Goal: Task Accomplishment & Management: Manage account settings

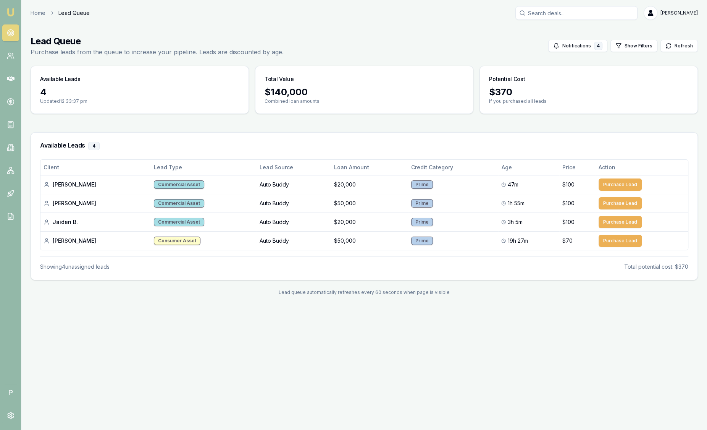
drag, startPoint x: 0, startPoint y: 0, endPoint x: 10, endPoint y: 6, distance: 11.5
click at [10, 6] on nav "Emu Broker" at bounding box center [10, 115] width 21 height 231
click at [9, 13] on img at bounding box center [10, 12] width 9 height 9
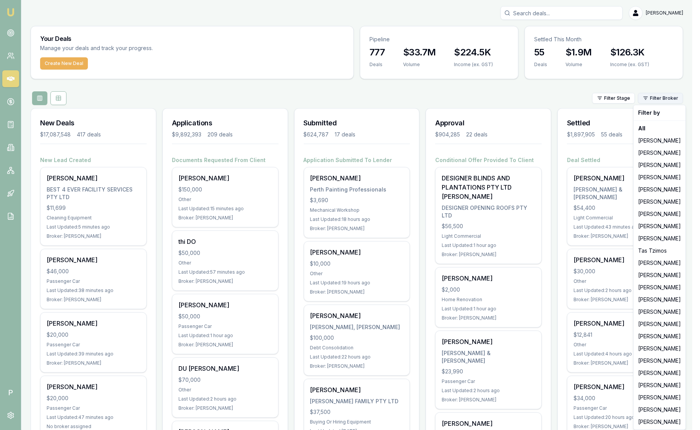
click at [666, 96] on html "Emu Broker P Sam Crouch Toggle Menu Your Deals Manage your deals and track your…" at bounding box center [350, 215] width 700 height 430
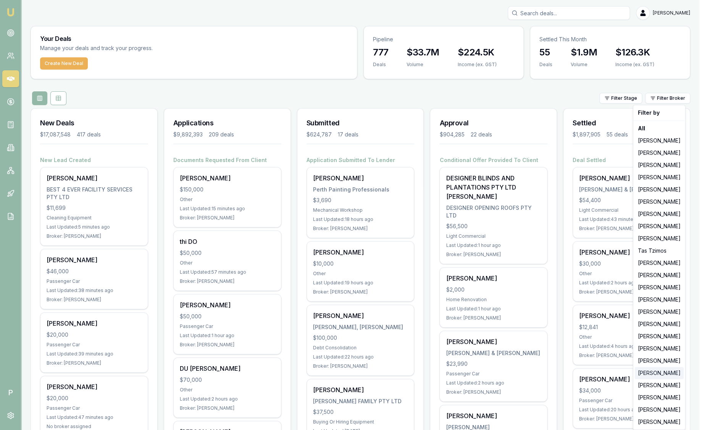
click at [644, 367] on div "[PERSON_NAME]" at bounding box center [659, 373] width 49 height 12
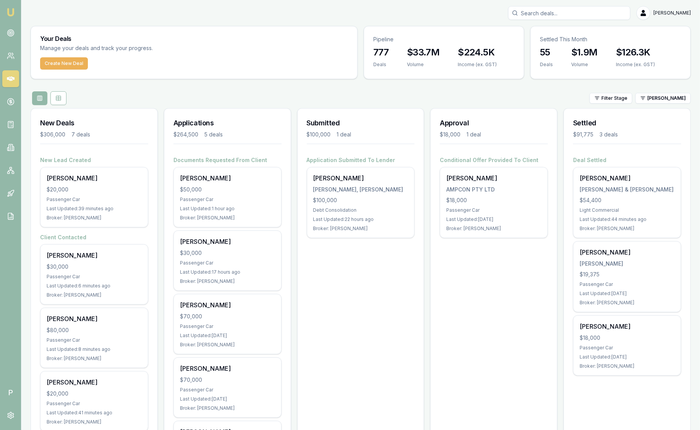
click at [12, 13] on img at bounding box center [10, 12] width 9 height 9
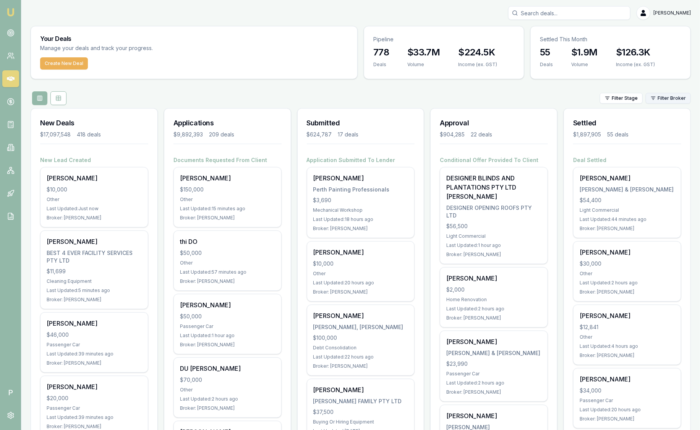
click at [665, 96] on html "Emu Broker P Sam Crouch Toggle Menu Your Deals Manage your deals and track your…" at bounding box center [350, 215] width 700 height 430
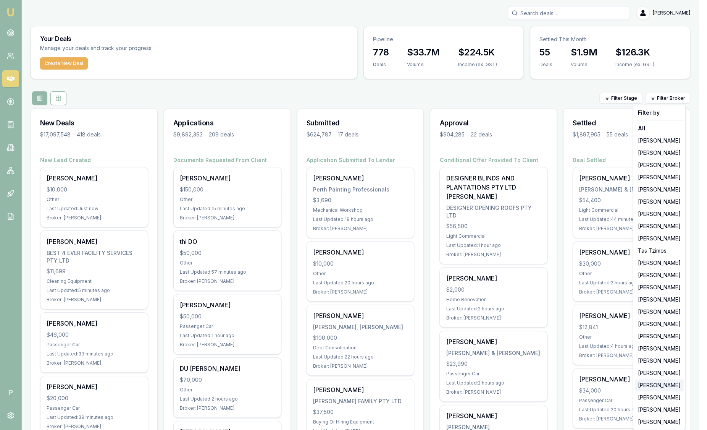
click at [655, 388] on div "[PERSON_NAME]" at bounding box center [659, 385] width 49 height 12
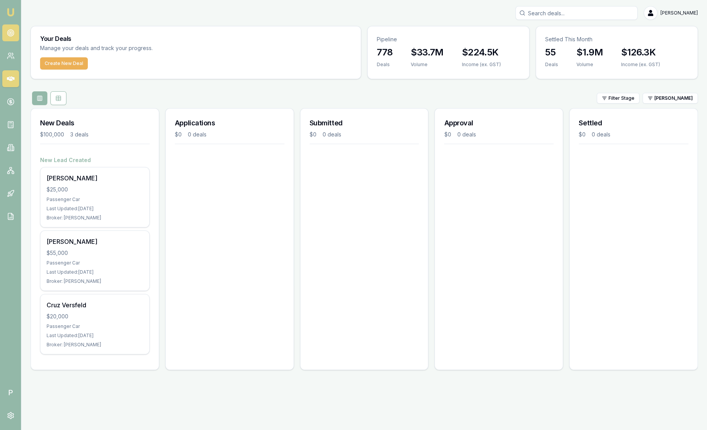
click at [16, 38] on link at bounding box center [10, 32] width 17 height 17
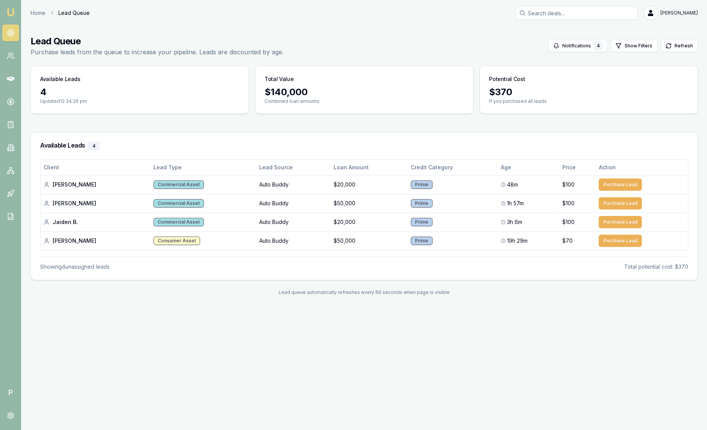
click at [126, 127] on main "Lead Queue Purchase leads from the queue to increase your pipeline. Leads are d…" at bounding box center [364, 165] width 686 height 278
click at [9, 9] on img at bounding box center [10, 12] width 9 height 9
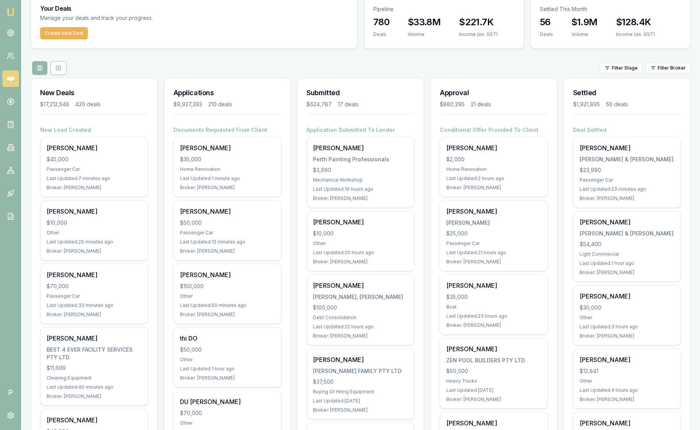
scroll to position [29, 0]
click at [11, 37] on link at bounding box center [10, 32] width 17 height 17
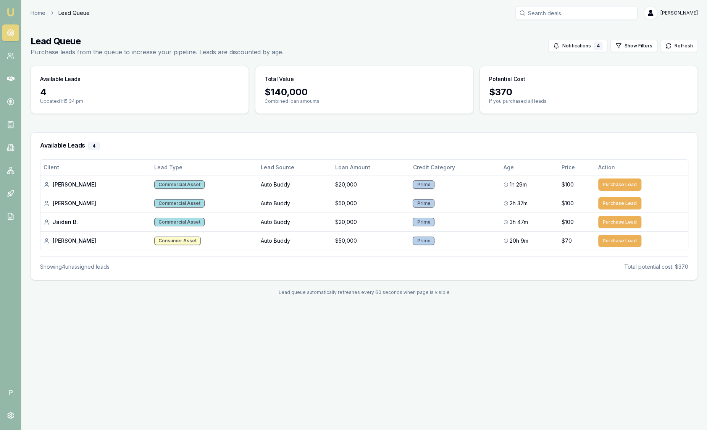
click at [13, 8] on img at bounding box center [10, 12] width 9 height 9
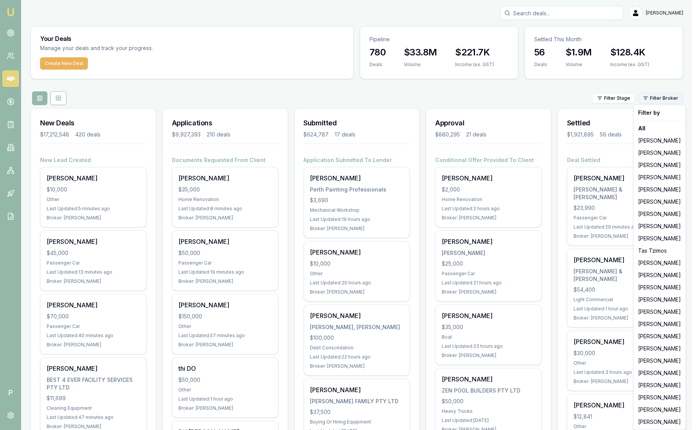
click at [678, 100] on html "Emu Broker P Sam Crouch Toggle Menu Your Deals Manage your deals and track your…" at bounding box center [350, 215] width 700 height 430
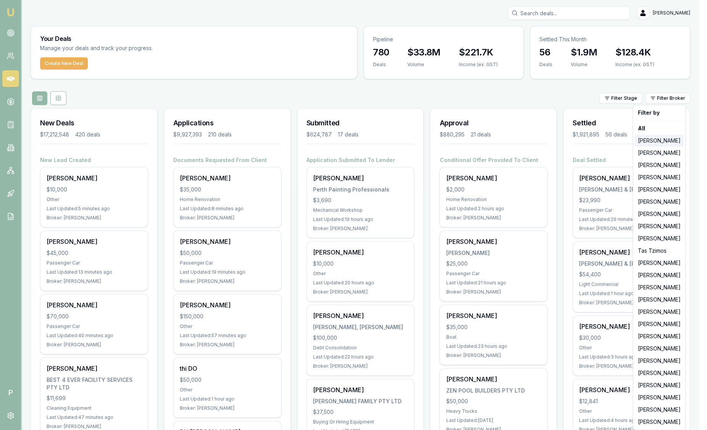
click at [638, 139] on div "[PERSON_NAME]" at bounding box center [659, 140] width 49 height 12
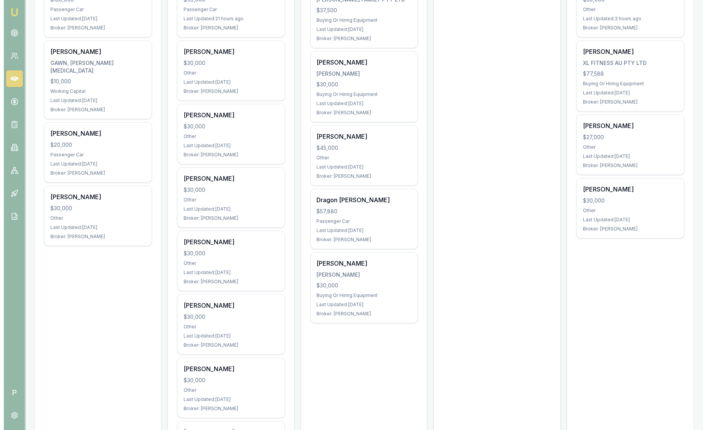
scroll to position [24, 0]
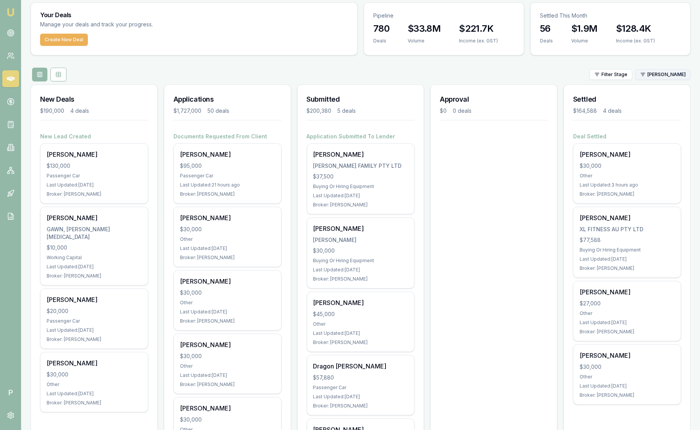
click at [670, 73] on html "Emu Broker P Sam Crouch Toggle Menu Your Deals Manage your deals and track your…" at bounding box center [350, 191] width 700 height 430
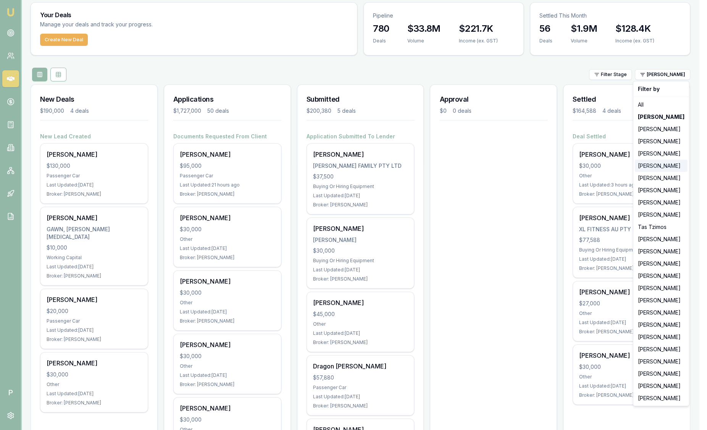
click at [654, 161] on div "[PERSON_NAME]" at bounding box center [661, 166] width 53 height 12
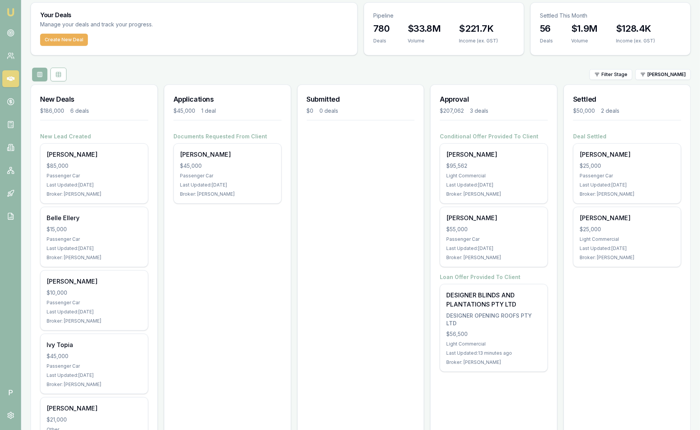
click at [159, 52] on div "Create New Deal" at bounding box center [194, 44] width 326 height 21
drag, startPoint x: 688, startPoint y: 78, endPoint x: 588, endPoint y: 70, distance: 100.8
click at [588, 70] on div "Filter Stage Evette Abdo" at bounding box center [361, 75] width 660 height 14
click at [680, 76] on html "Emu Broker P Sam Crouch Toggle Menu Your Deals Manage your deals and track your…" at bounding box center [350, 191] width 700 height 430
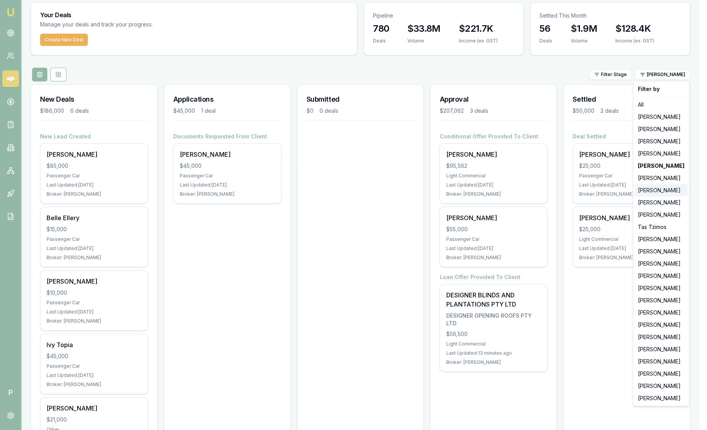
click at [657, 190] on div "[PERSON_NAME]" at bounding box center [661, 190] width 53 height 12
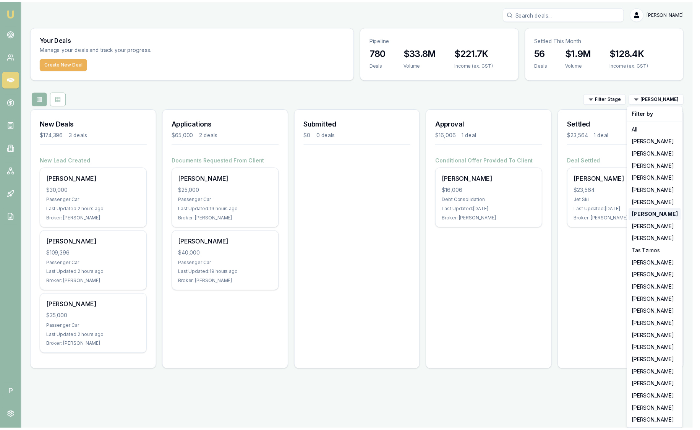
scroll to position [0, 0]
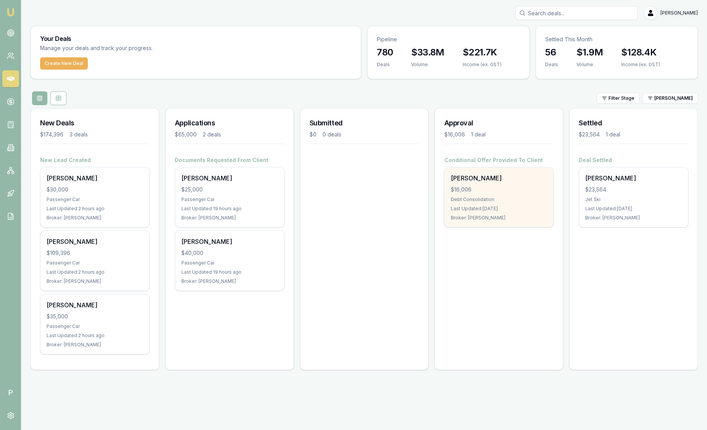
click at [529, 187] on div "$16,006" at bounding box center [499, 190] width 97 height 8
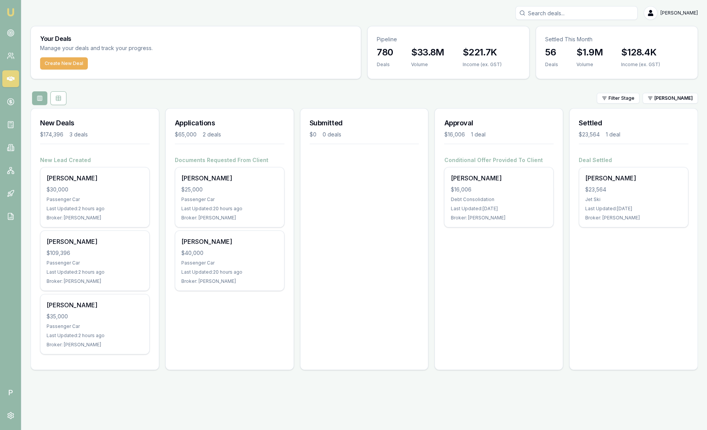
click at [8, 15] on img at bounding box center [10, 12] width 9 height 9
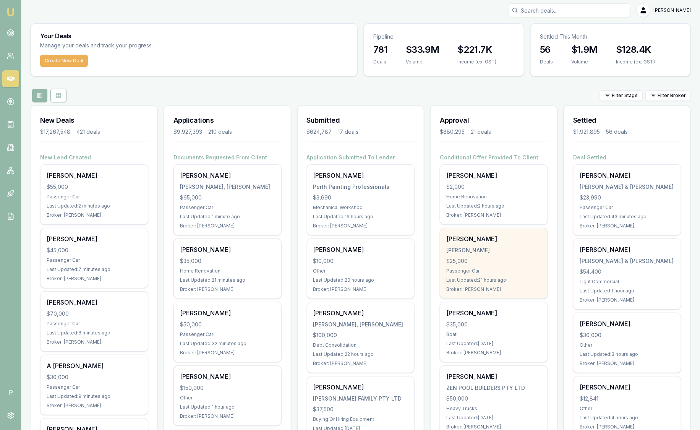
scroll to position [5, 0]
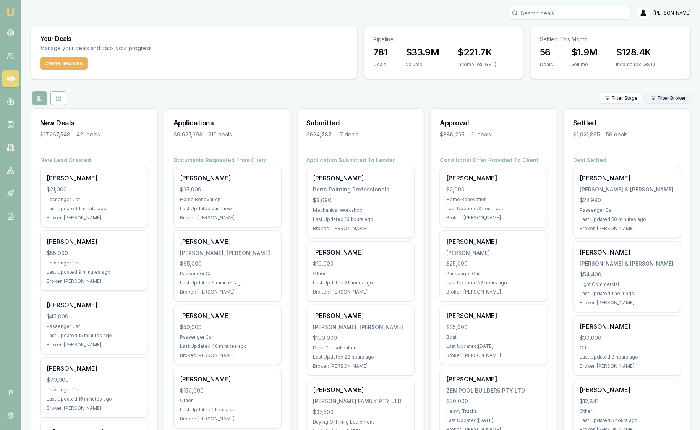
click at [677, 100] on html "Emu Broker P Sam Crouch Toggle Menu Your Deals Manage your deals and track your…" at bounding box center [350, 215] width 700 height 430
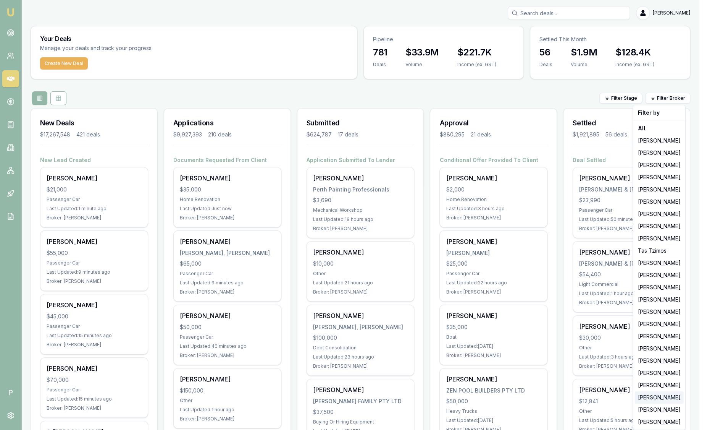
click at [658, 392] on div "[PERSON_NAME]" at bounding box center [659, 397] width 49 height 12
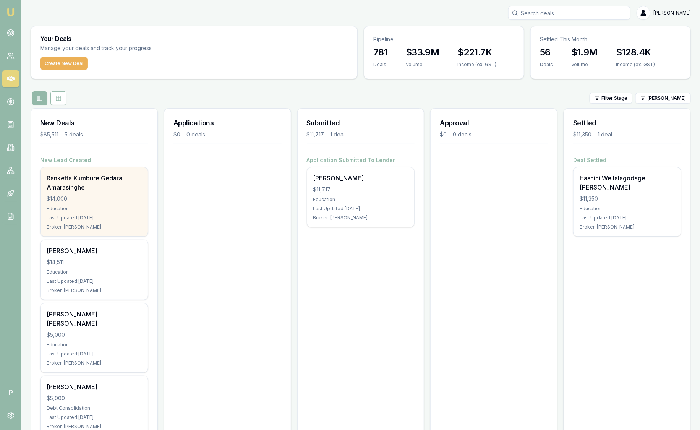
click at [47, 184] on div "Ranketta Kumbure Gedara Amarasinghe" at bounding box center [94, 182] width 95 height 18
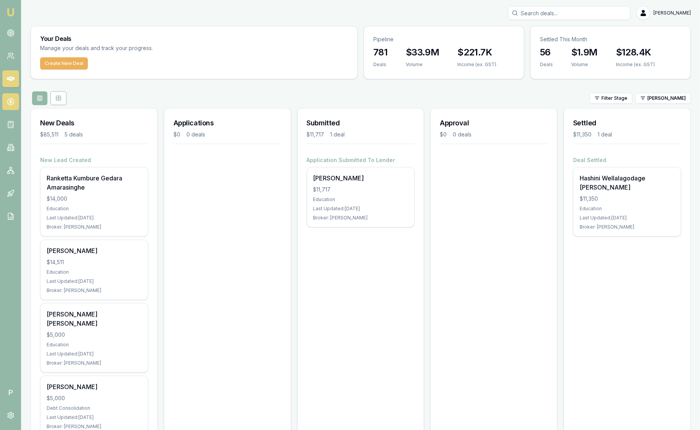
click at [16, 108] on link at bounding box center [10, 101] width 17 height 17
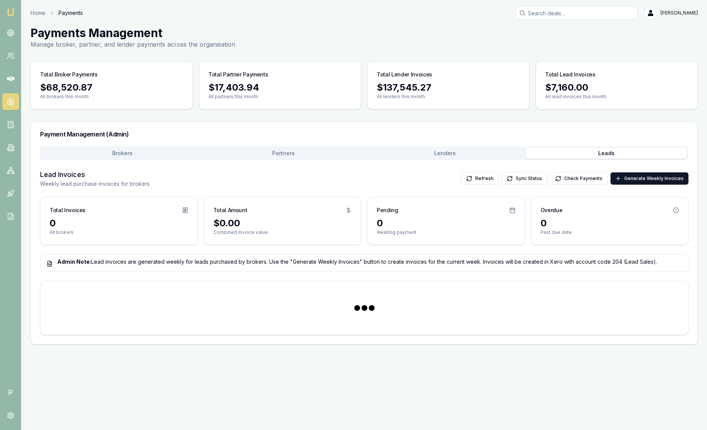
click at [603, 158] on button "Leads" at bounding box center [607, 153] width 162 height 11
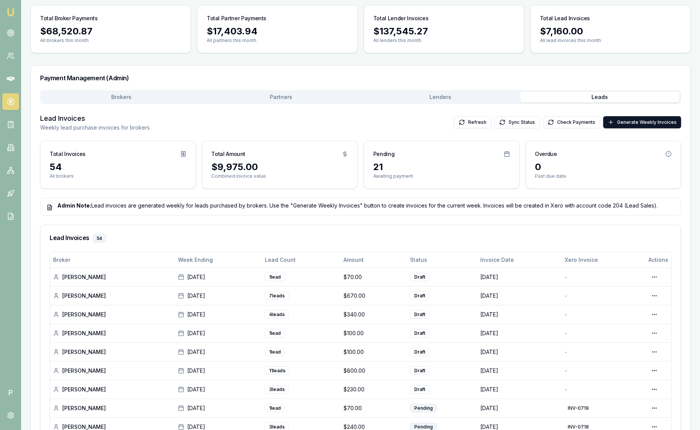
scroll to position [73, 0]
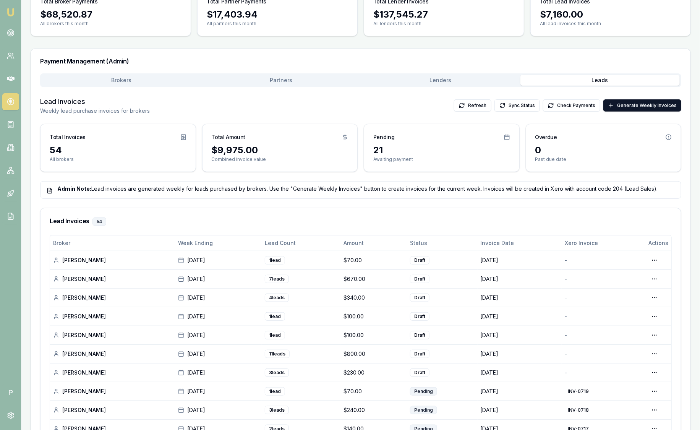
click at [10, 9] on img at bounding box center [10, 12] width 9 height 9
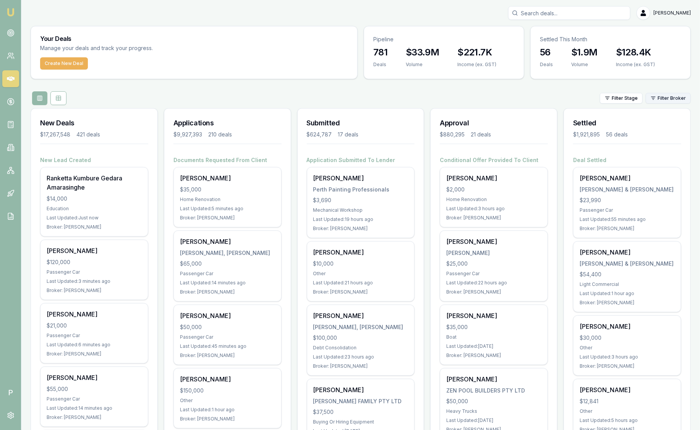
click at [664, 100] on html "Emu Broker P Sam Crouch Toggle Menu Your Deals Manage your deals and track your…" at bounding box center [350, 215] width 700 height 430
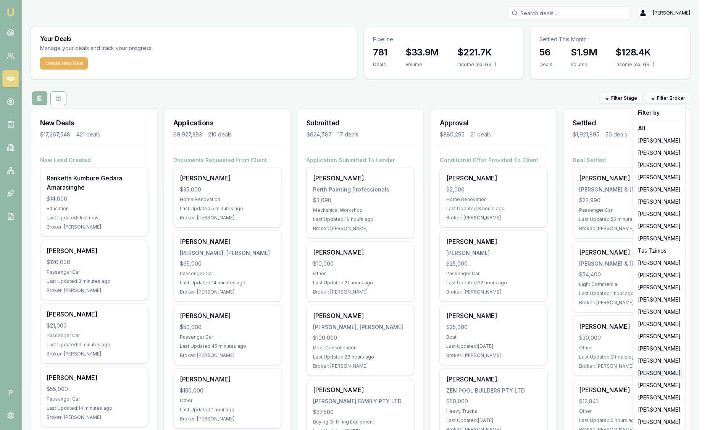
click at [654, 371] on div "[PERSON_NAME]" at bounding box center [659, 373] width 49 height 12
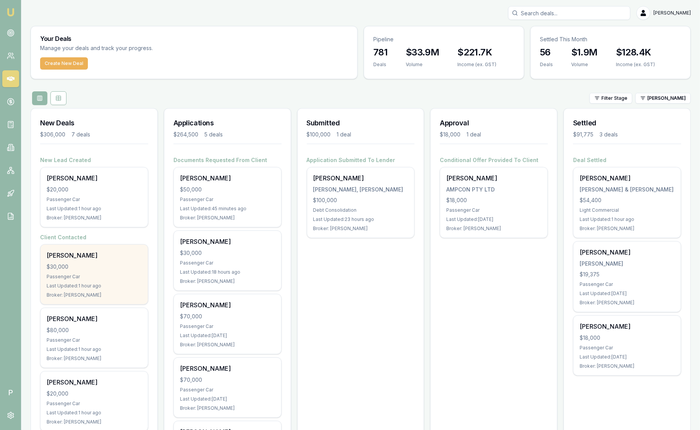
click at [68, 264] on div "$30,000" at bounding box center [94, 267] width 95 height 8
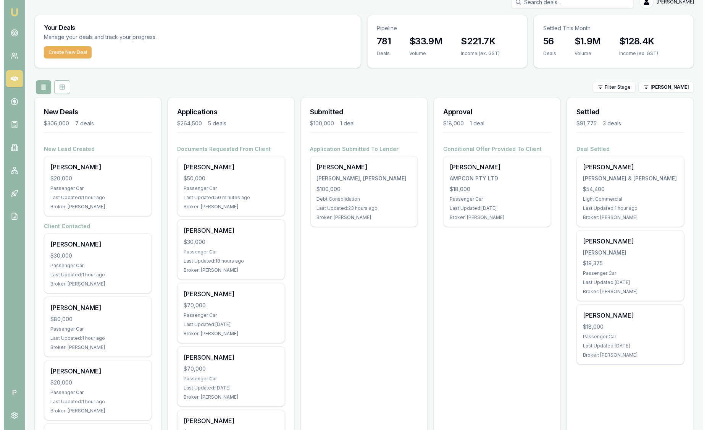
scroll to position [13, 0]
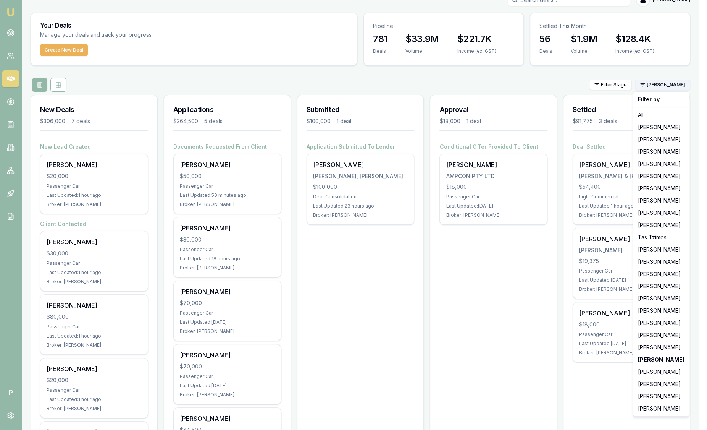
click at [670, 87] on html "Emu Broker P Sam Crouch Toggle Menu Your Deals Manage your deals and track your…" at bounding box center [353, 202] width 707 height 430
click at [664, 414] on div "[PERSON_NAME]" at bounding box center [661, 408] width 53 height 12
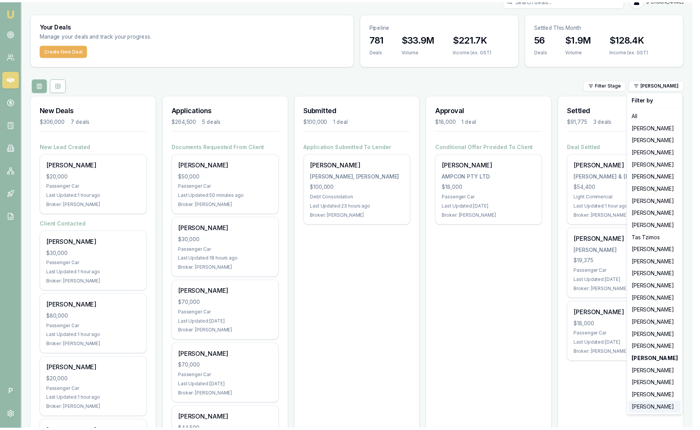
scroll to position [0, 0]
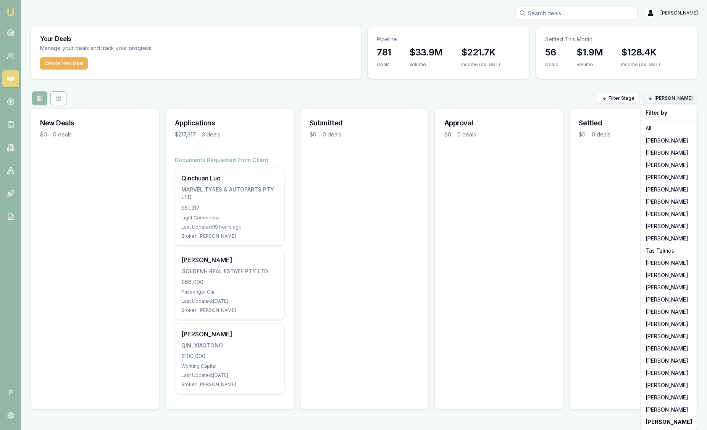
click at [669, 102] on html "Emu Broker P Sam Crouch Toggle Menu Your Deals Manage your deals and track your…" at bounding box center [353, 215] width 707 height 430
click at [652, 371] on div "[PERSON_NAME]" at bounding box center [669, 373] width 53 height 12
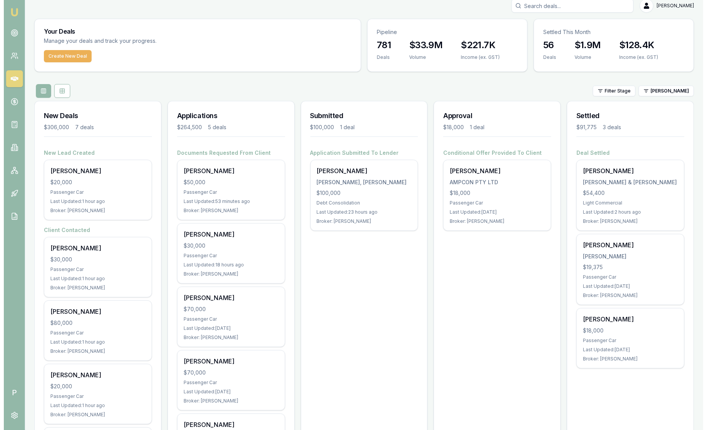
scroll to position [2, 0]
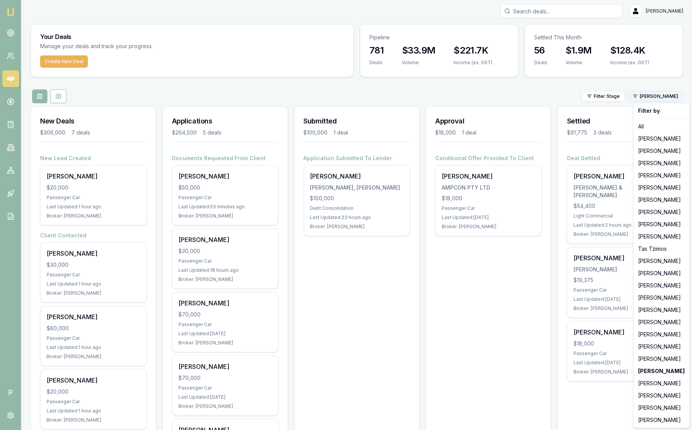
click at [677, 95] on html "Emu Broker P Sam Crouch Toggle Menu Your Deals Manage your deals and track your…" at bounding box center [350, 213] width 700 height 430
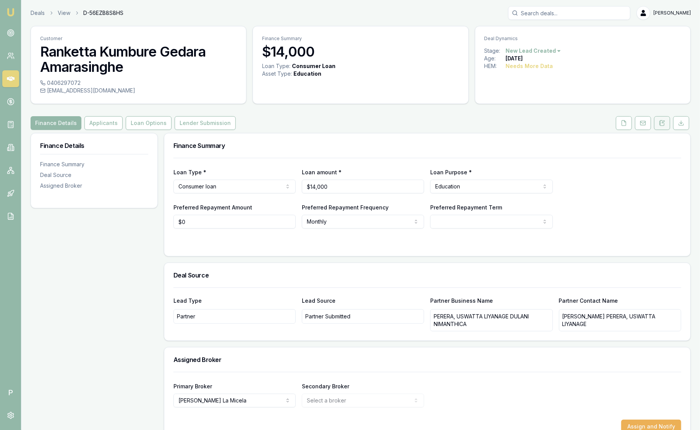
click at [666, 125] on button at bounding box center [662, 123] width 16 height 14
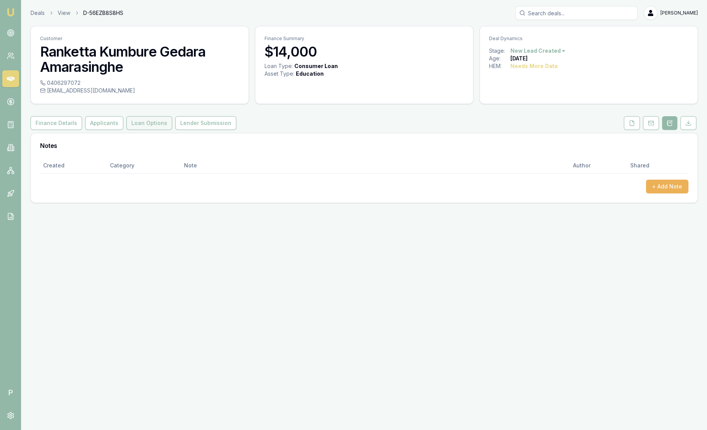
click at [151, 124] on button "Loan Options" at bounding box center [149, 123] width 46 height 14
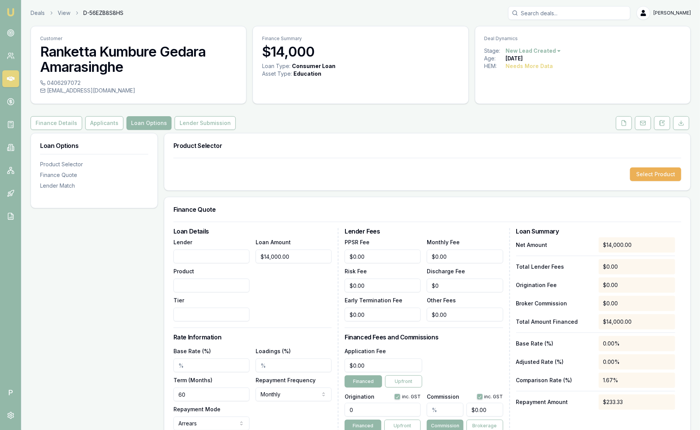
click at [151, 124] on button "Loan Options" at bounding box center [148, 123] width 45 height 14
click at [151, 123] on button "Loan Options" at bounding box center [148, 123] width 45 height 14
click at [104, 121] on button "Applicants" at bounding box center [104, 123] width 38 height 14
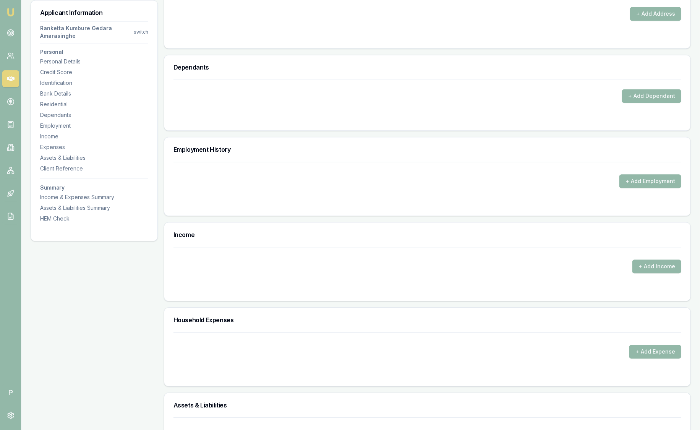
scroll to position [817, 0]
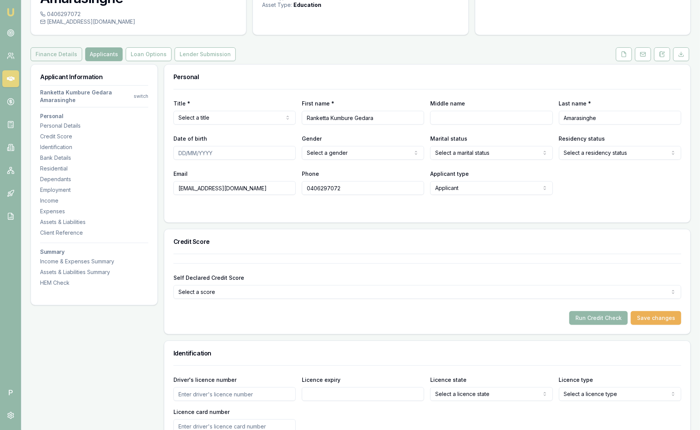
click at [73, 60] on button "Finance Details" at bounding box center [57, 54] width 52 height 14
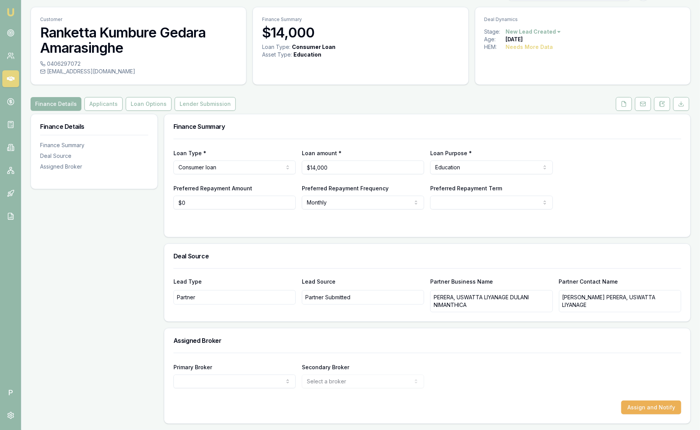
scroll to position [18, 0]
click at [105, 108] on button "Applicants" at bounding box center [103, 105] width 38 height 14
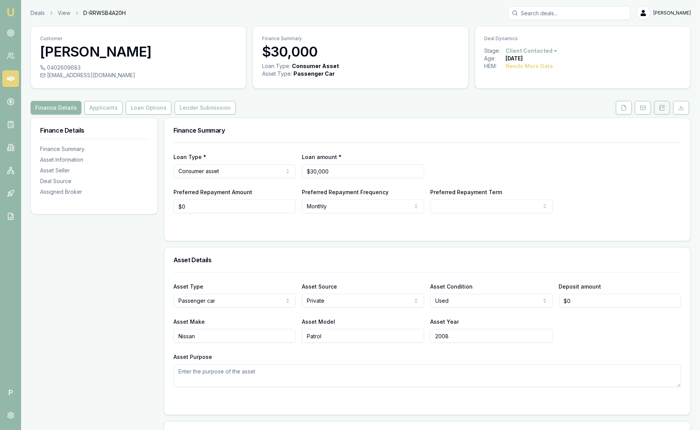
click at [662, 112] on button at bounding box center [662, 108] width 16 height 14
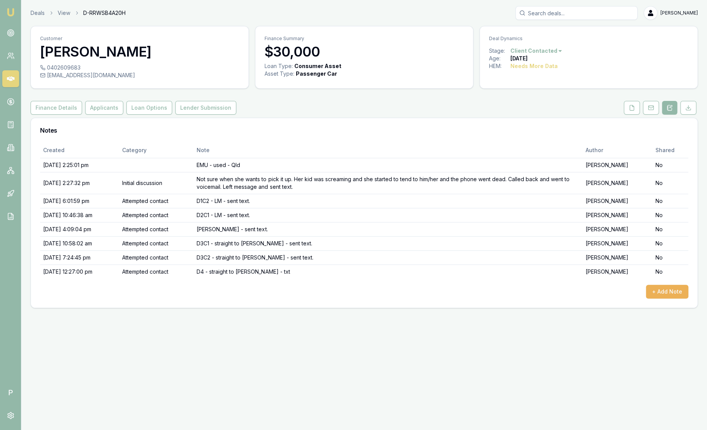
click at [12, 12] on img at bounding box center [10, 12] width 9 height 9
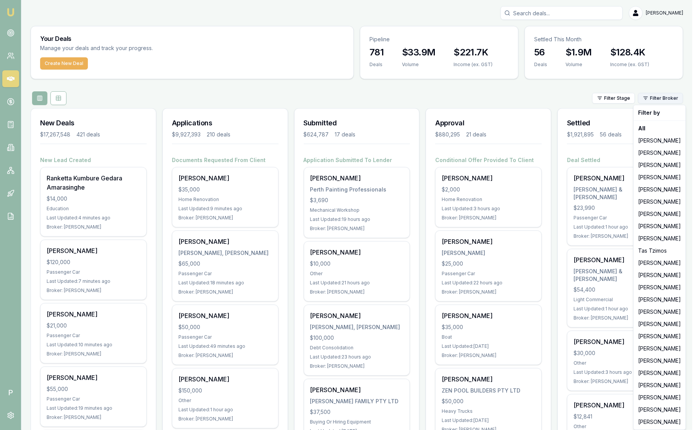
click at [664, 97] on html "Emu Broker P Sam Crouch Toggle Menu Your Deals Manage your deals and track your…" at bounding box center [350, 215] width 700 height 430
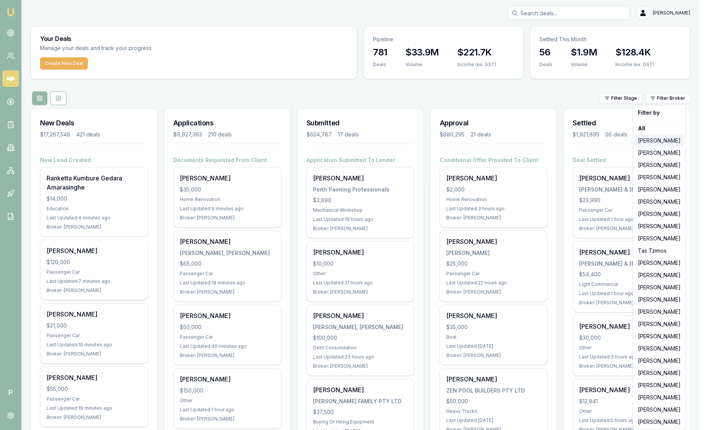
click at [659, 142] on div "[PERSON_NAME]" at bounding box center [659, 140] width 49 height 12
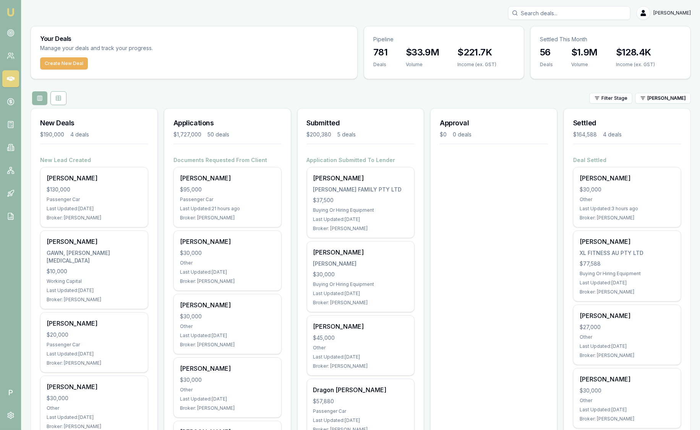
click at [13, 13] on img at bounding box center [10, 12] width 9 height 9
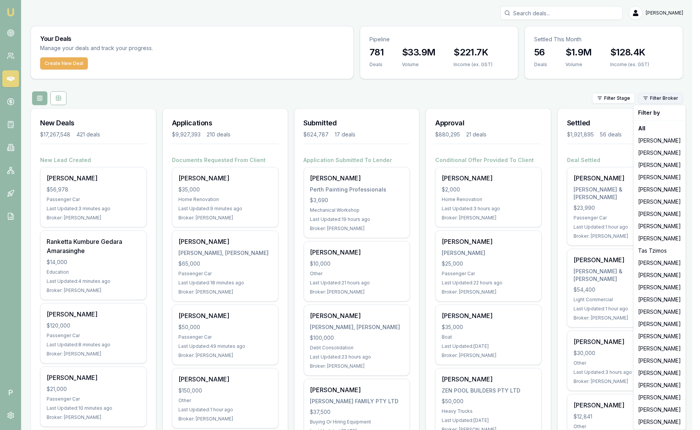
click at [670, 103] on html "Emu Broker P Sam Crouch Toggle Menu Your Deals Manage your deals and track your…" at bounding box center [350, 215] width 700 height 430
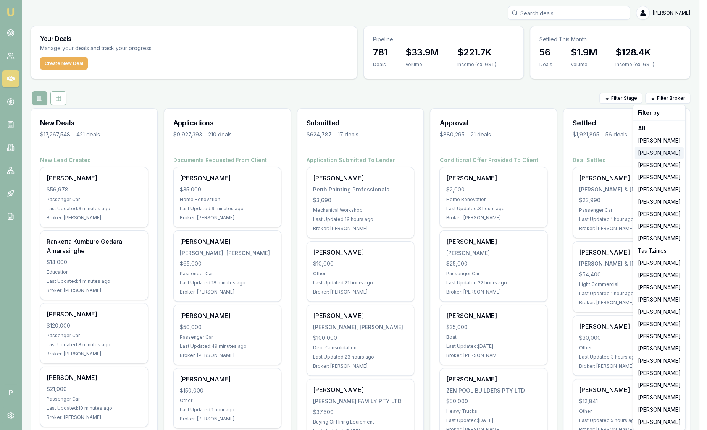
click at [656, 153] on div "[PERSON_NAME]" at bounding box center [659, 153] width 49 height 12
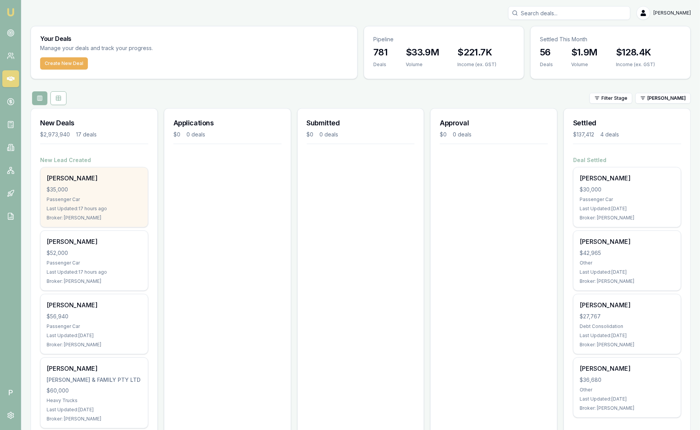
click at [125, 184] on div "Corey Symes $35,000 Passenger Car Last Updated: 17 hours ago Broker: Stevette G…" at bounding box center [93, 197] width 107 height 60
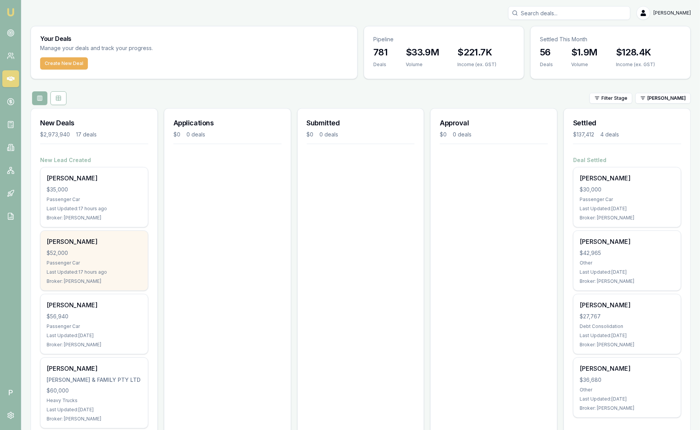
click at [107, 244] on div "Dianna Smith" at bounding box center [94, 241] width 95 height 9
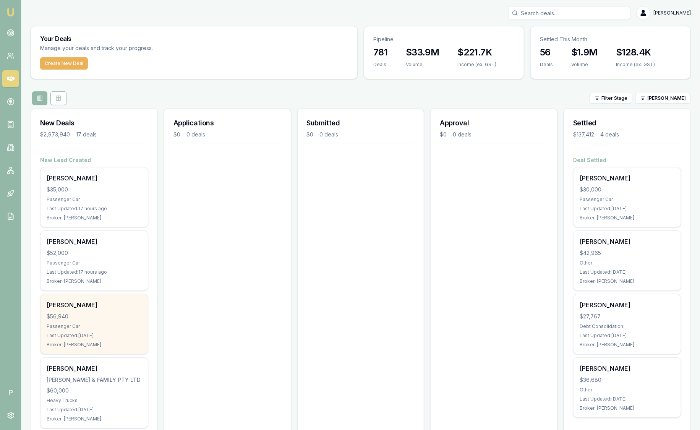
click at [110, 310] on div "Nathan Duce $56,940 Passenger Car Last Updated: 6 days ago Broker: Stevette Gel…" at bounding box center [93, 324] width 107 height 60
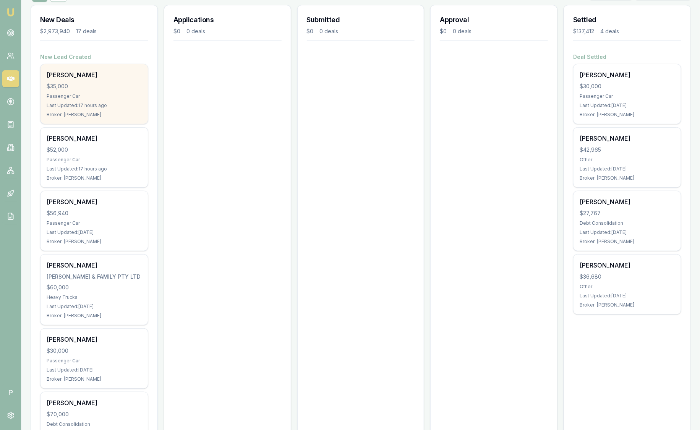
scroll to position [105, 0]
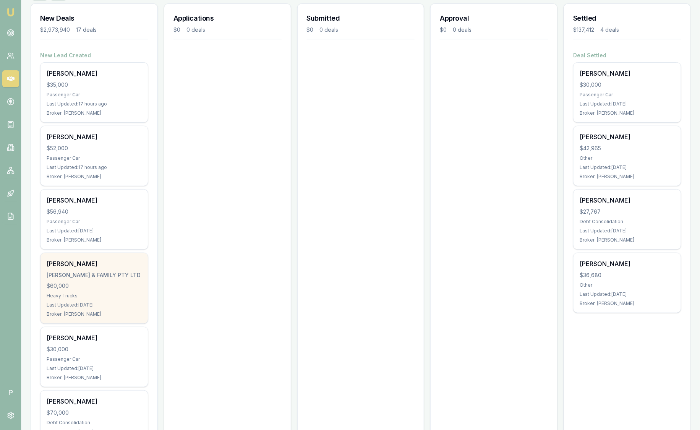
click at [102, 290] on div "Seid Hassen AYMAN & FAMILY PTY LTD $60,000 Heavy Trucks Last Updated: 37 days a…" at bounding box center [93, 288] width 107 height 70
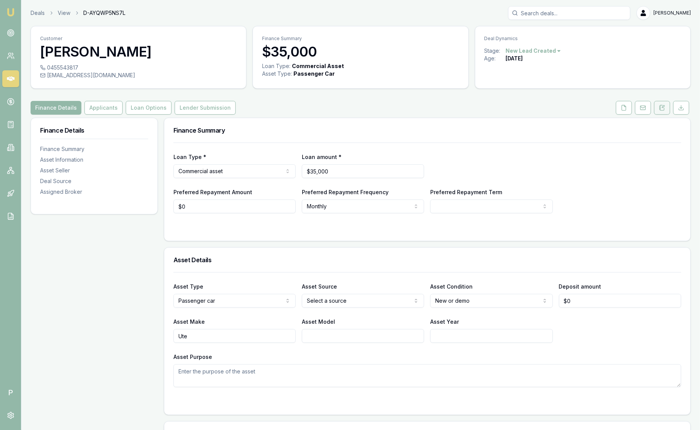
click at [664, 106] on icon at bounding box center [662, 108] width 6 height 6
click at [663, 108] on icon at bounding box center [662, 108] width 6 height 6
click at [660, 107] on icon at bounding box center [662, 107] width 4 height 5
click at [661, 113] on button at bounding box center [662, 108] width 16 height 14
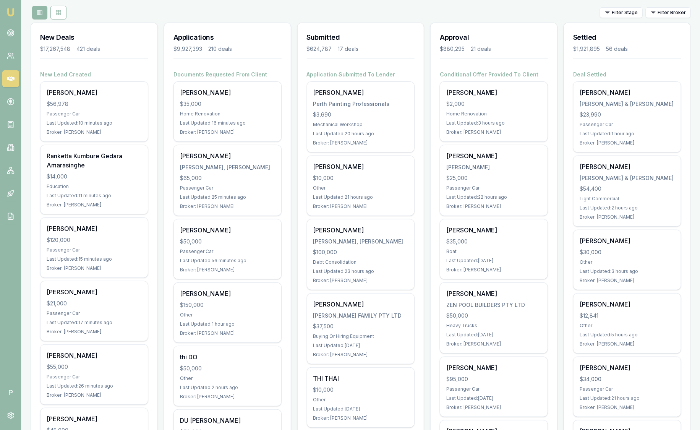
scroll to position [95, 0]
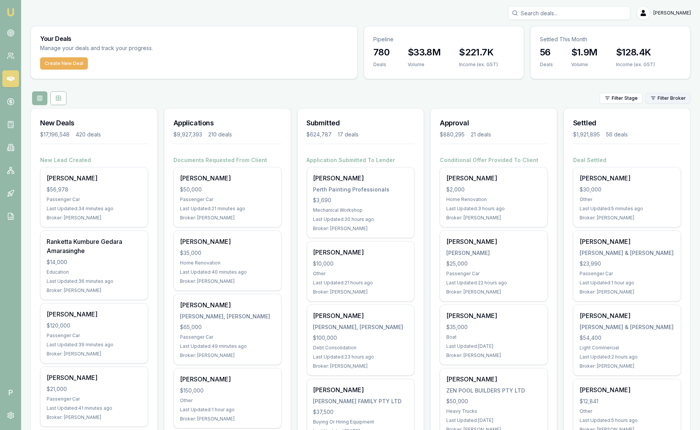
click at [684, 100] on html "Emu Broker P [PERSON_NAME] Toggle Menu Your Deals Manage your deals and track y…" at bounding box center [350, 215] width 700 height 430
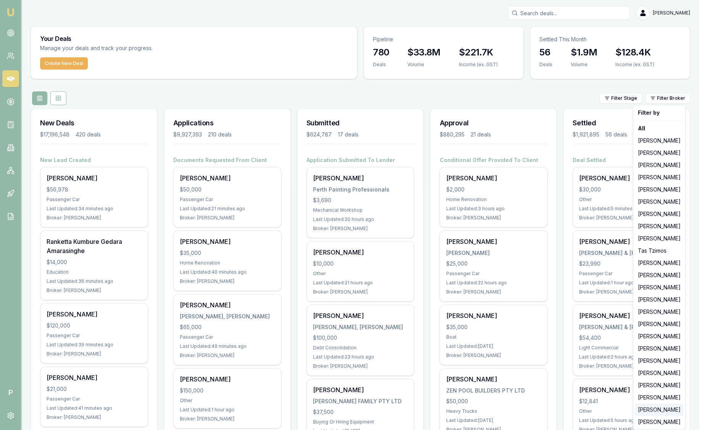
click at [662, 412] on div "[PERSON_NAME]" at bounding box center [659, 409] width 49 height 12
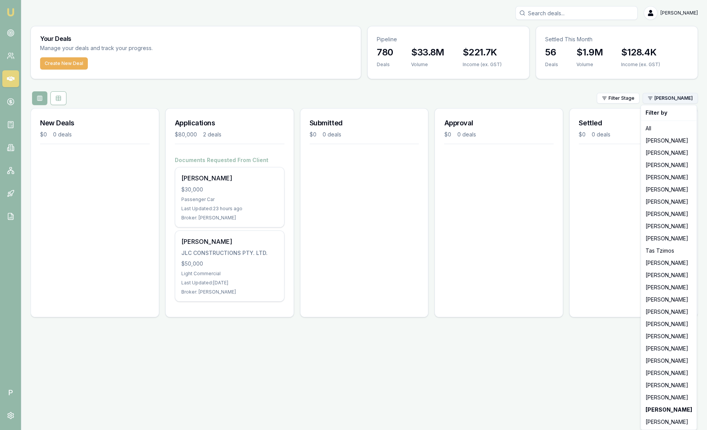
click at [676, 95] on html "Emu Broker P Sam Crouch Toggle Menu Your Deals Manage your deals and track your…" at bounding box center [353, 215] width 707 height 430
click at [494, 374] on html "Emu Broker P Sam Crouch Toggle Menu Your Deals Manage your deals and track your…" at bounding box center [353, 215] width 707 height 430
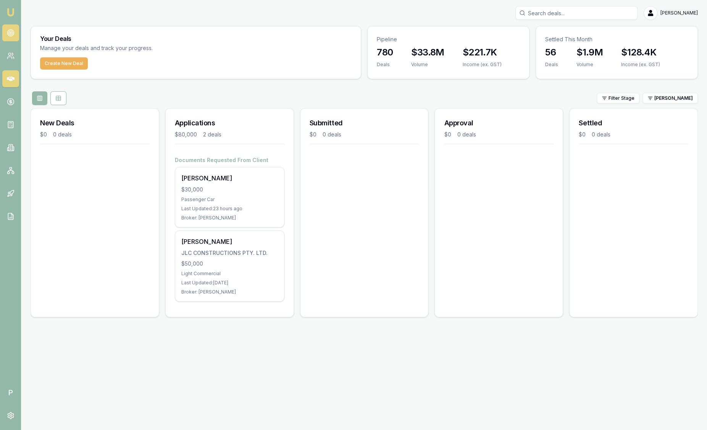
click at [11, 39] on link at bounding box center [10, 32] width 17 height 17
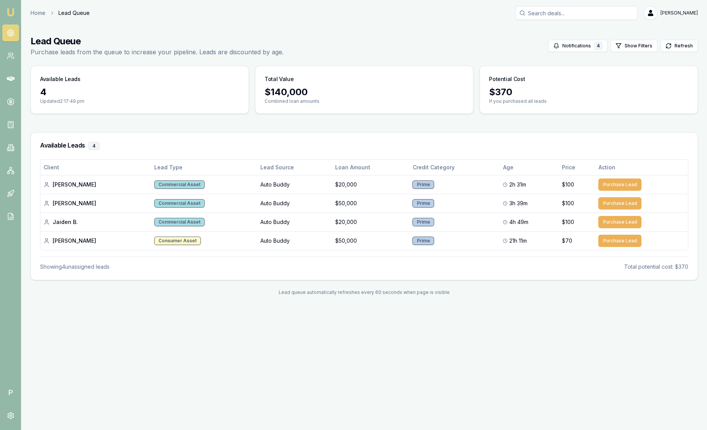
click at [10, 11] on img at bounding box center [10, 12] width 9 height 9
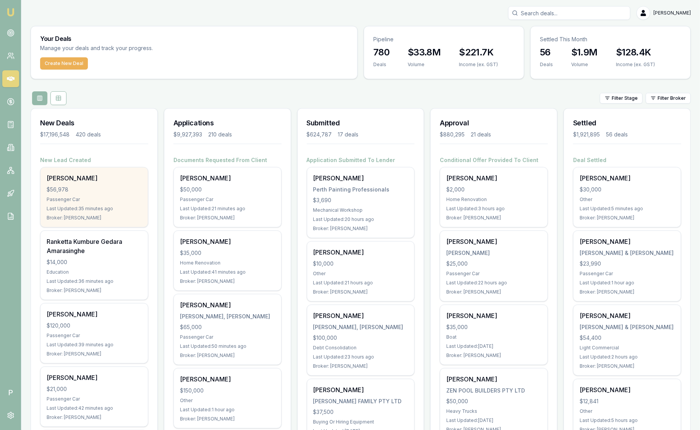
click at [98, 180] on div "[PERSON_NAME]" at bounding box center [94, 177] width 95 height 9
